Goal: Find specific page/section: Find specific page/section

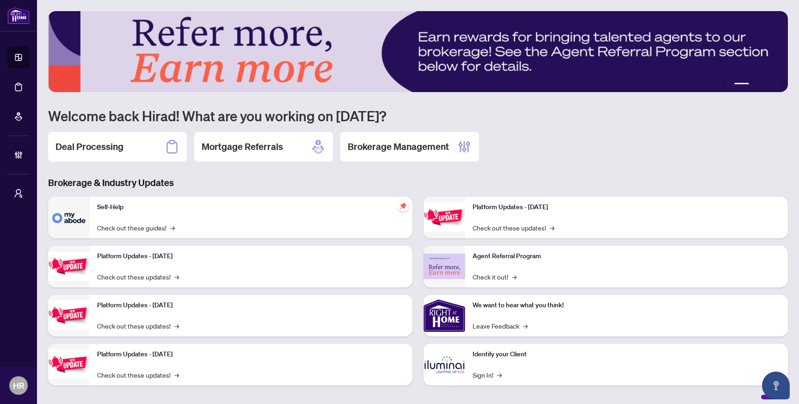
drag, startPoint x: 355, startPoint y: 38, endPoint x: 218, endPoint y: 41, distance: 136.9
click at [221, 40] on img at bounding box center [418, 51] width 740 height 81
drag, startPoint x: 535, startPoint y: 50, endPoint x: 420, endPoint y: 50, distance: 114.7
click at [420, 50] on img at bounding box center [418, 51] width 740 height 81
drag, startPoint x: 420, startPoint y: 50, endPoint x: 710, endPoint y: 49, distance: 290.4
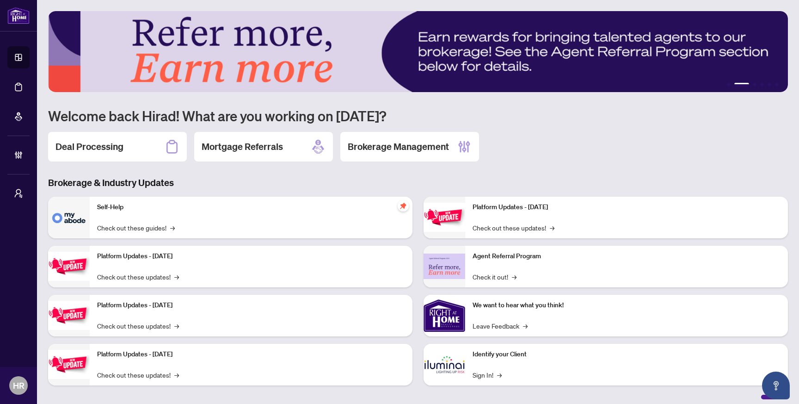
click at [696, 50] on img at bounding box center [418, 51] width 740 height 81
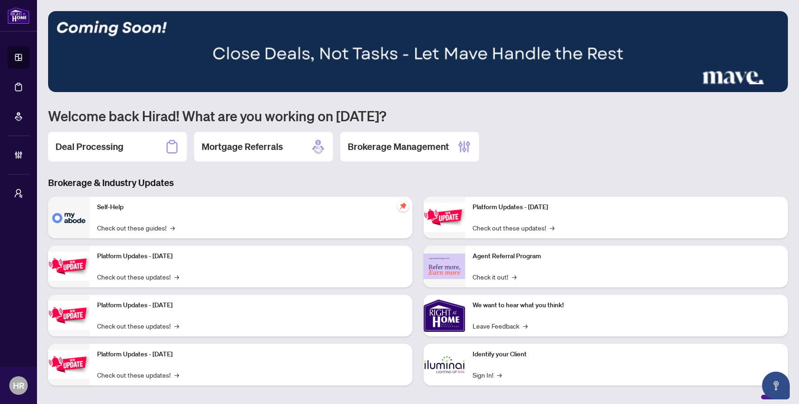
scroll to position [6, 0]
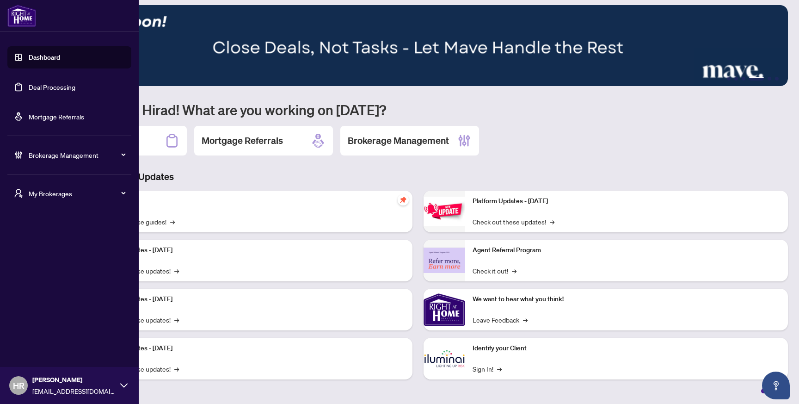
click at [61, 159] on span "Brokerage Management" at bounding box center [77, 155] width 96 height 10
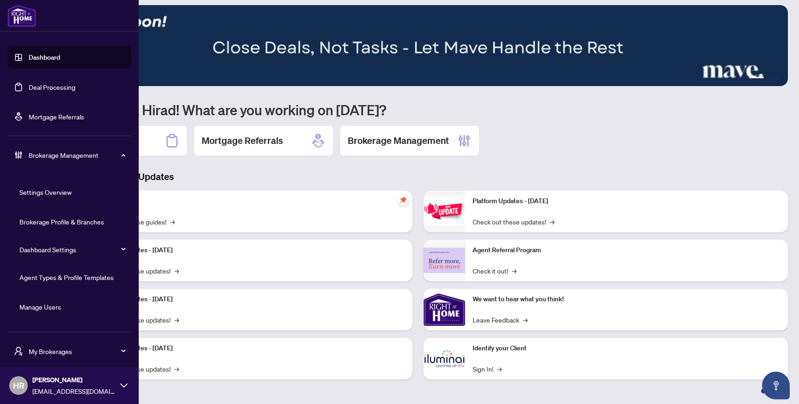
click at [61, 159] on span "Brokerage Management" at bounding box center [77, 155] width 96 height 10
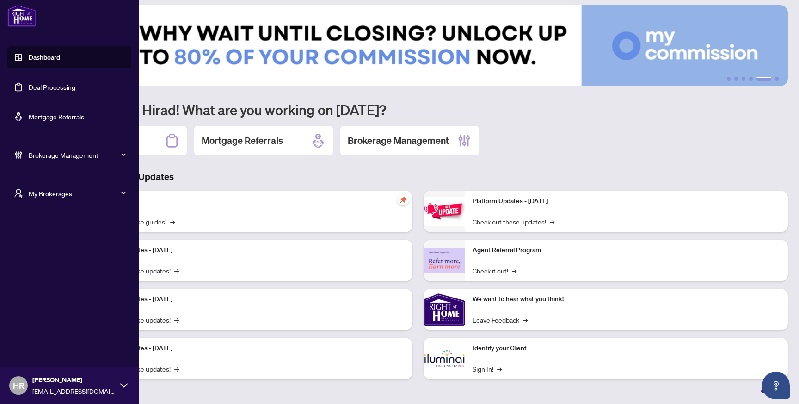
click at [69, 87] on link "Deal Processing" at bounding box center [52, 87] width 47 height 8
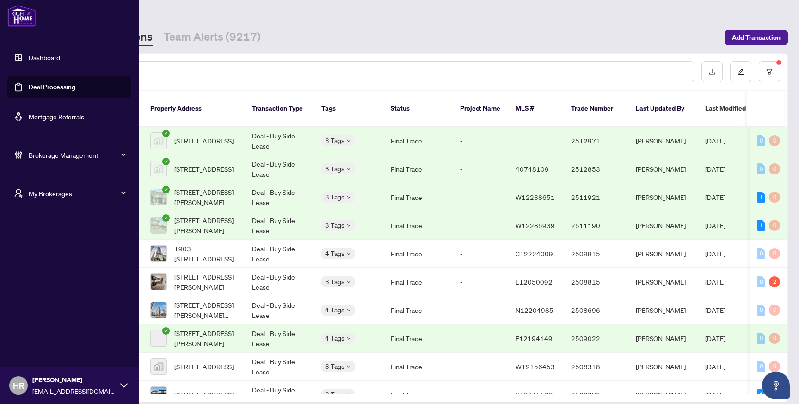
click at [98, 401] on div "[PERSON_NAME] Roshandel [EMAIL_ADDRESS][DOMAIN_NAME]" at bounding box center [69, 385] width 139 height 37
click at [105, 385] on div "[PERSON_NAME] [PERSON_NAME][EMAIL_ADDRESS][DOMAIN_NAME]" at bounding box center [73, 385] width 83 height 21
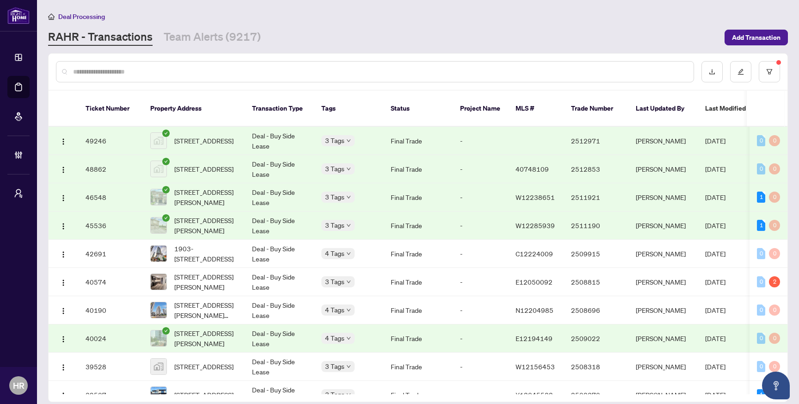
click at [410, 30] on div "[PERSON_NAME] - Transactions Team Alerts (9217)" at bounding box center [383, 37] width 671 height 17
